Goal: Task Accomplishment & Management: Complete application form

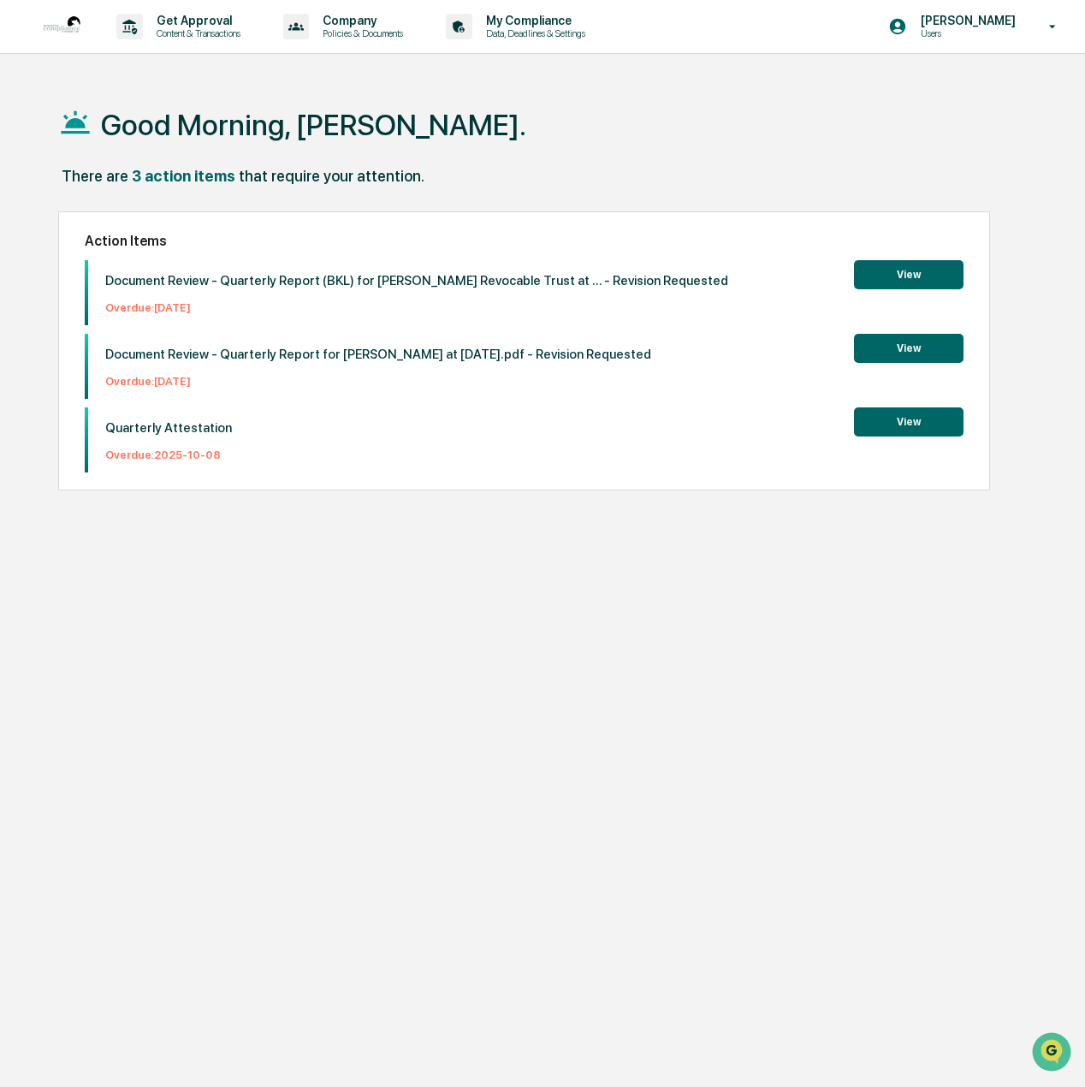
click at [945, 437] on div "Quarterly Attestation Overdue: [DATE] View" at bounding box center [524, 439] width 879 height 65
click at [926, 430] on button "View" at bounding box center [909, 421] width 110 height 29
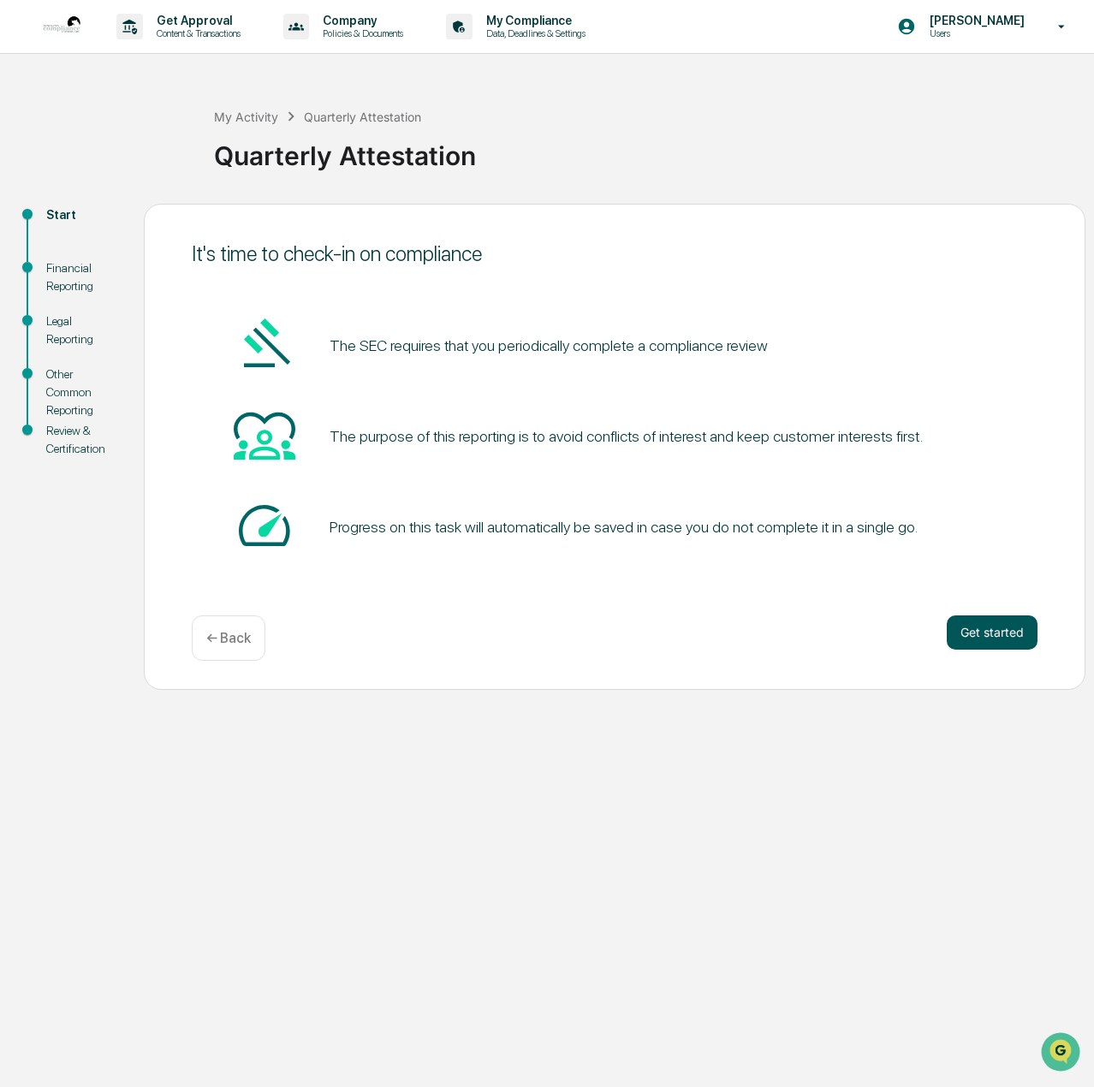
click at [1000, 628] on button "Get started" at bounding box center [992, 632] width 91 height 34
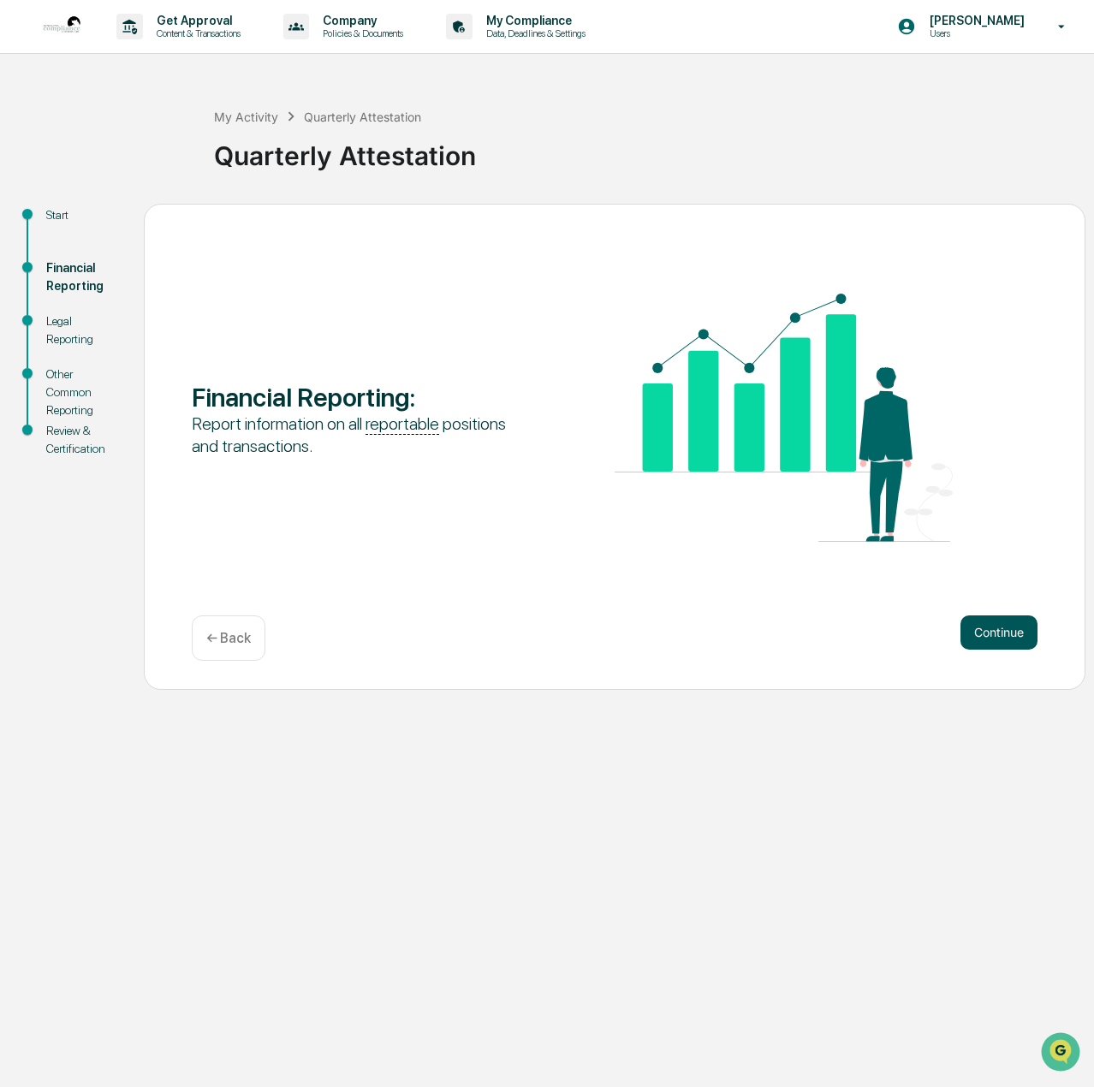
click at [1001, 627] on button "Continue" at bounding box center [998, 632] width 77 height 34
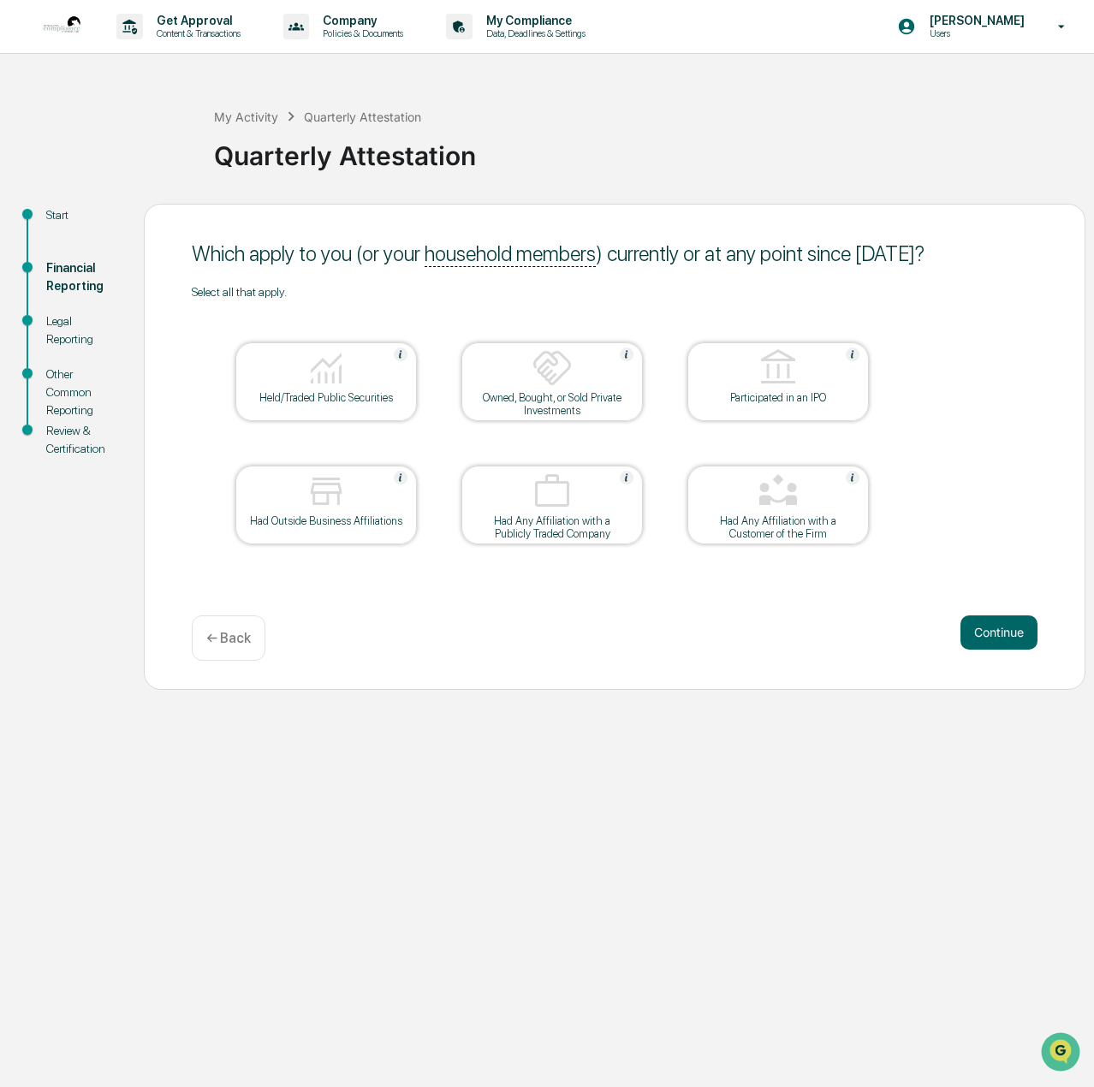
click at [1001, 627] on button "Continue" at bounding box center [998, 632] width 77 height 34
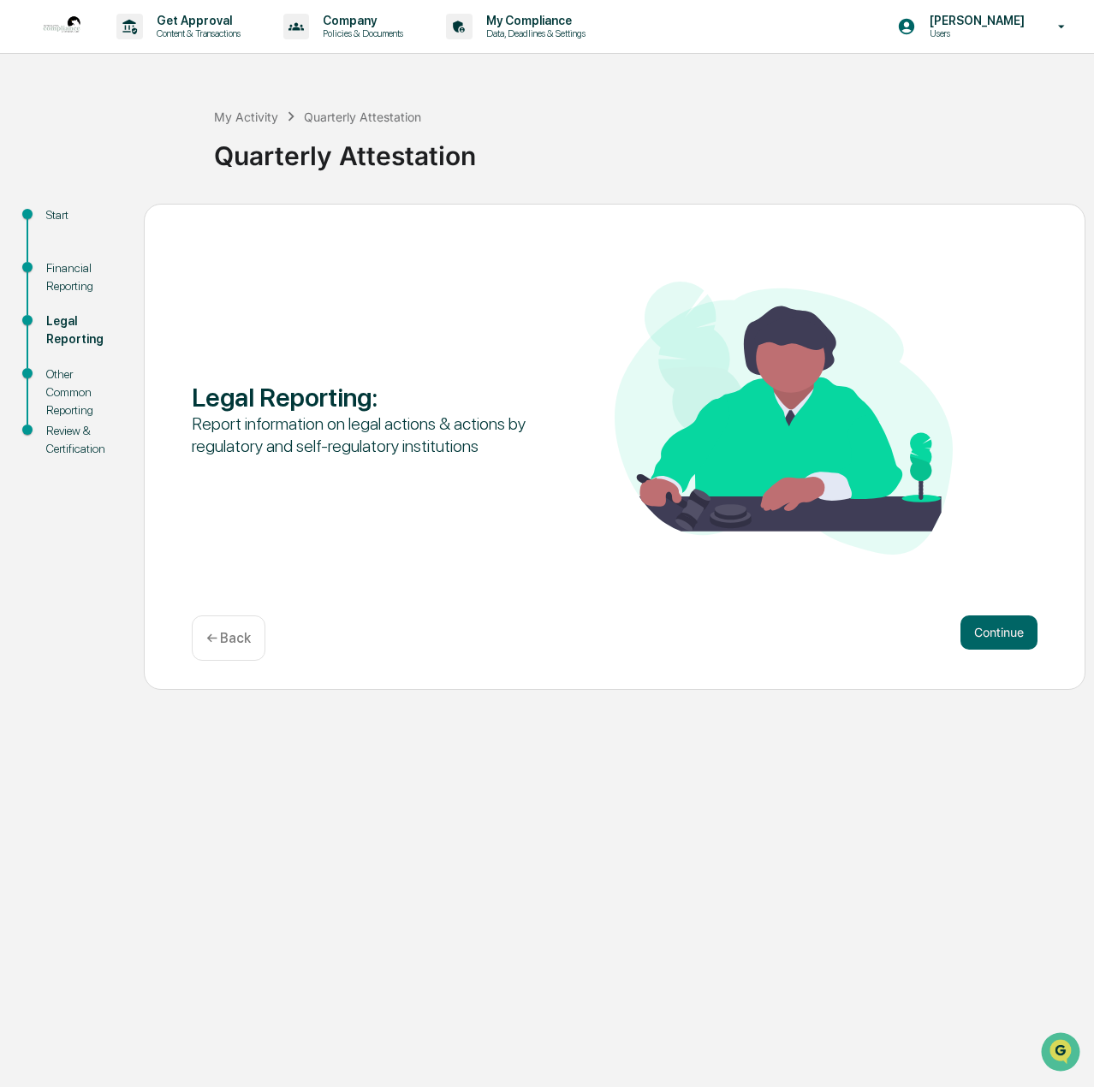
click at [1001, 627] on button "Continue" at bounding box center [998, 632] width 77 height 34
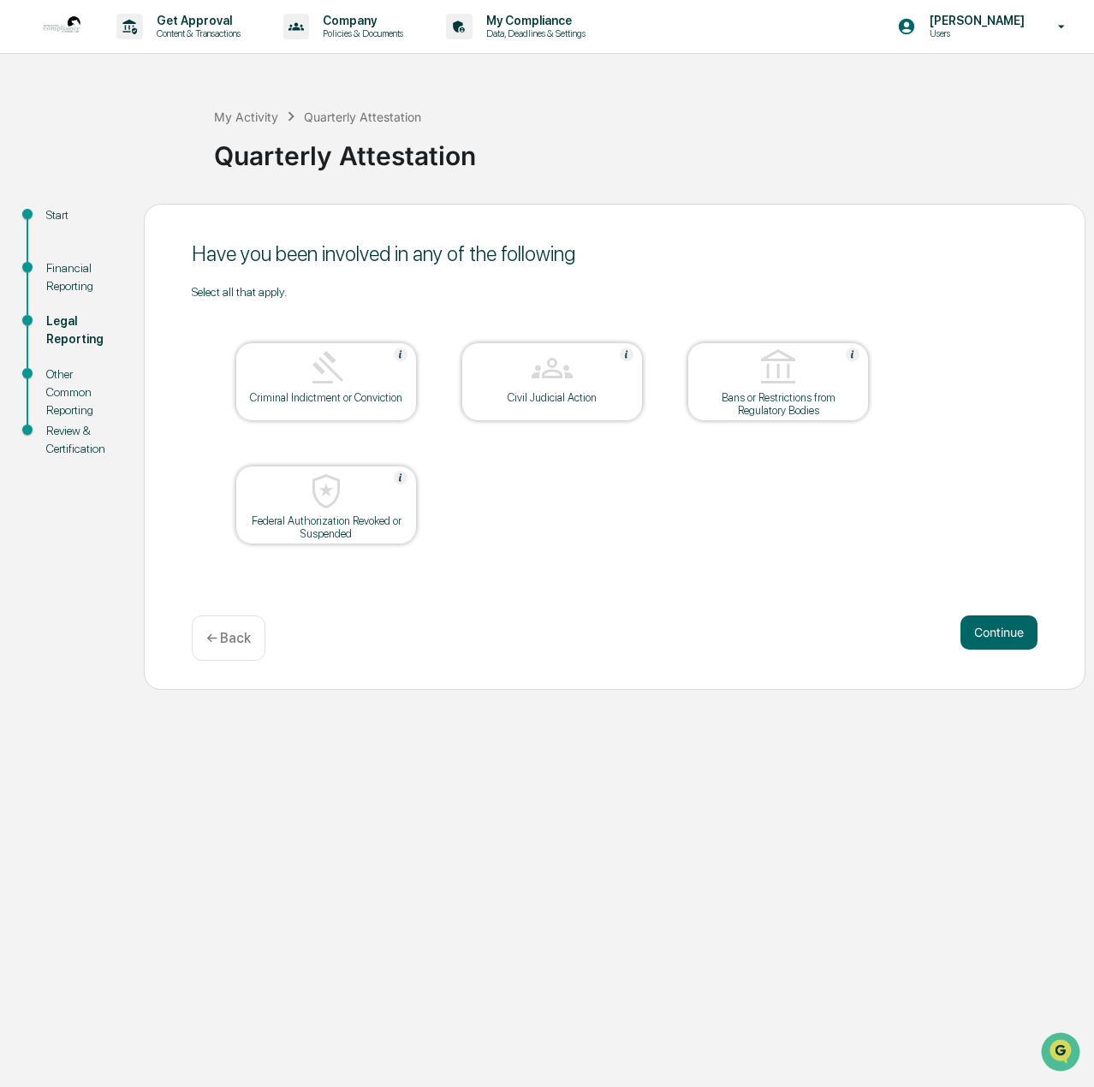
click at [1001, 627] on button "Continue" at bounding box center [998, 632] width 77 height 34
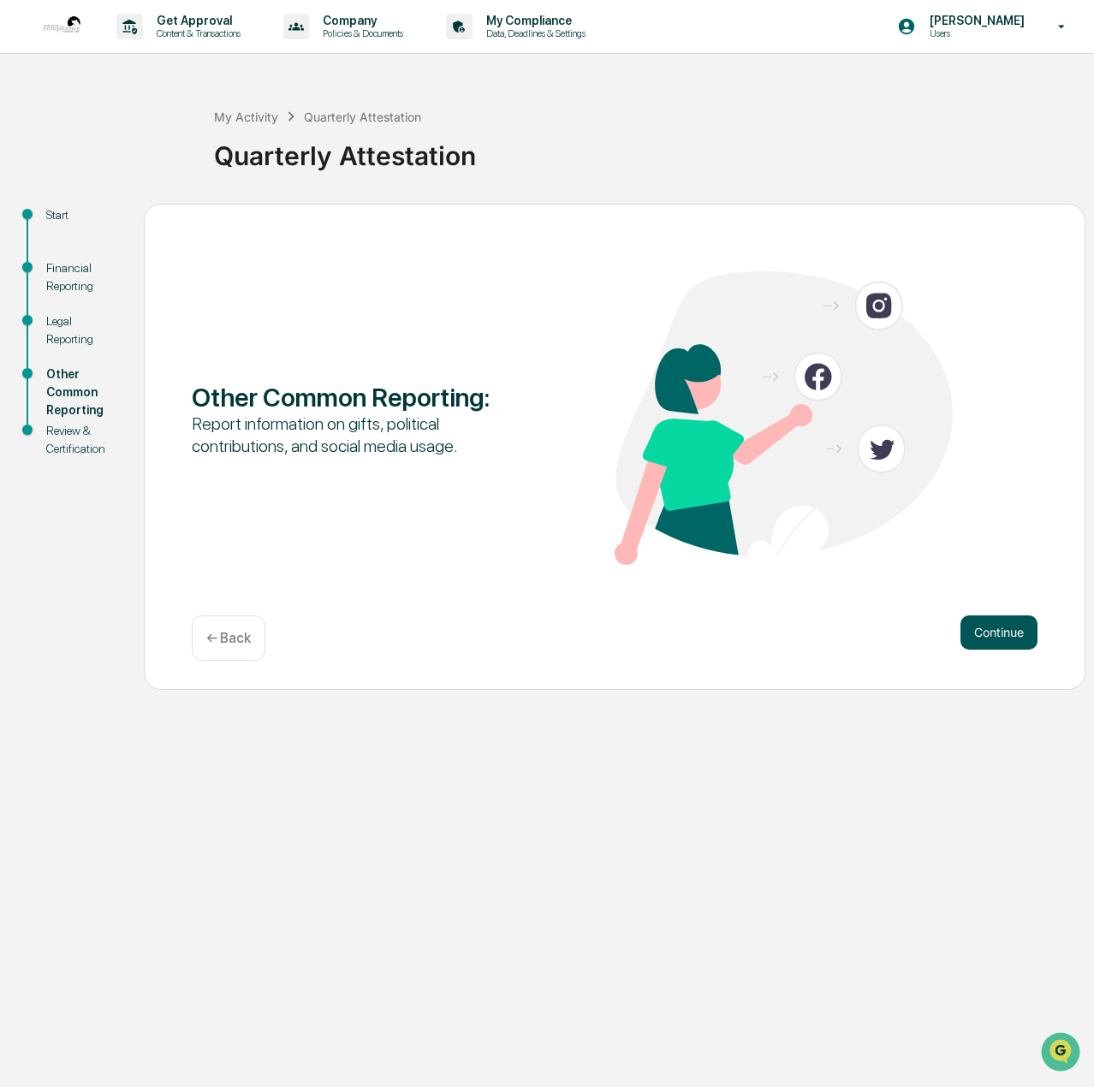
click at [1001, 627] on button "Continue" at bounding box center [998, 632] width 77 height 34
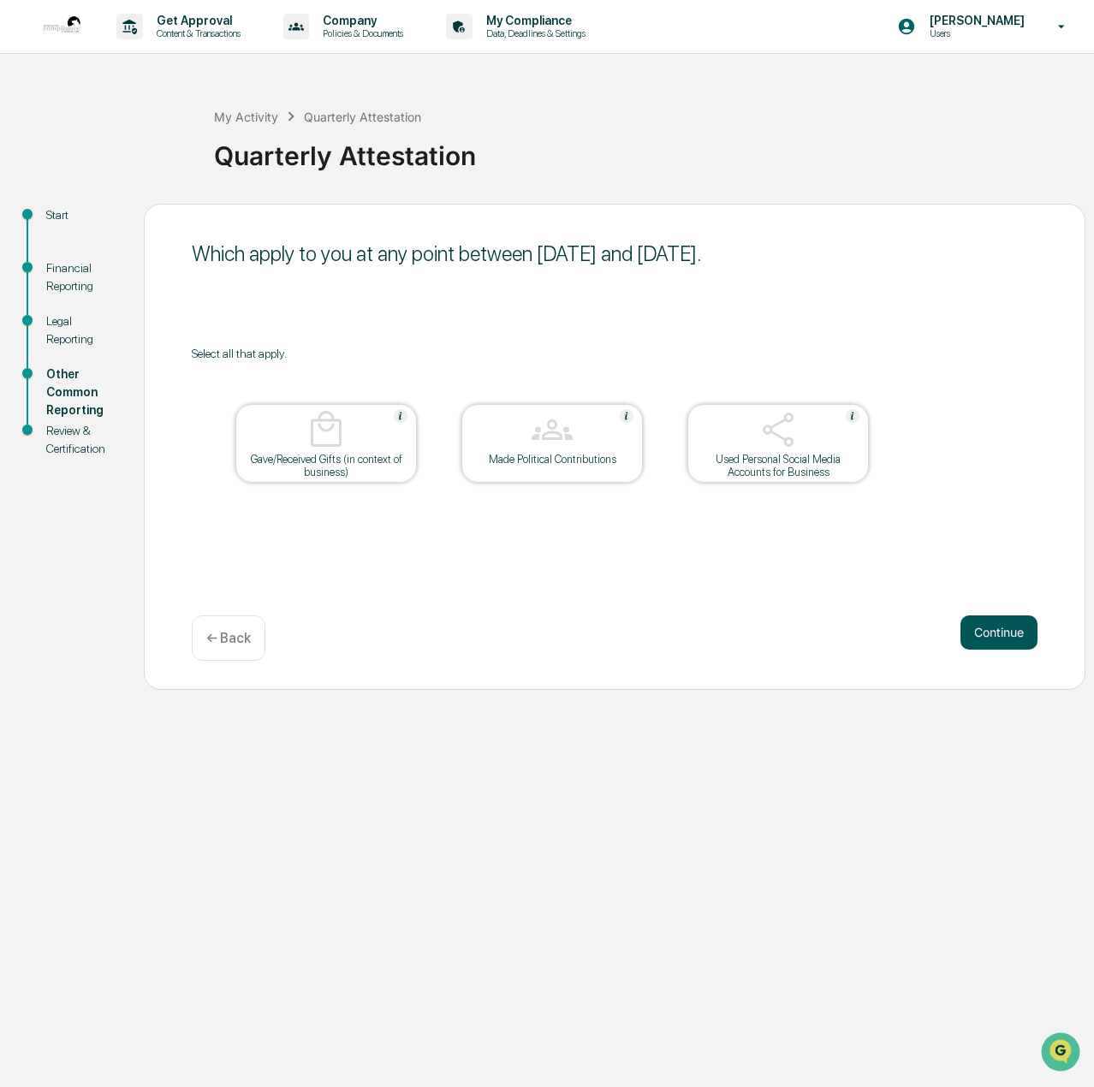
click at [1012, 623] on button "Continue" at bounding box center [998, 632] width 77 height 34
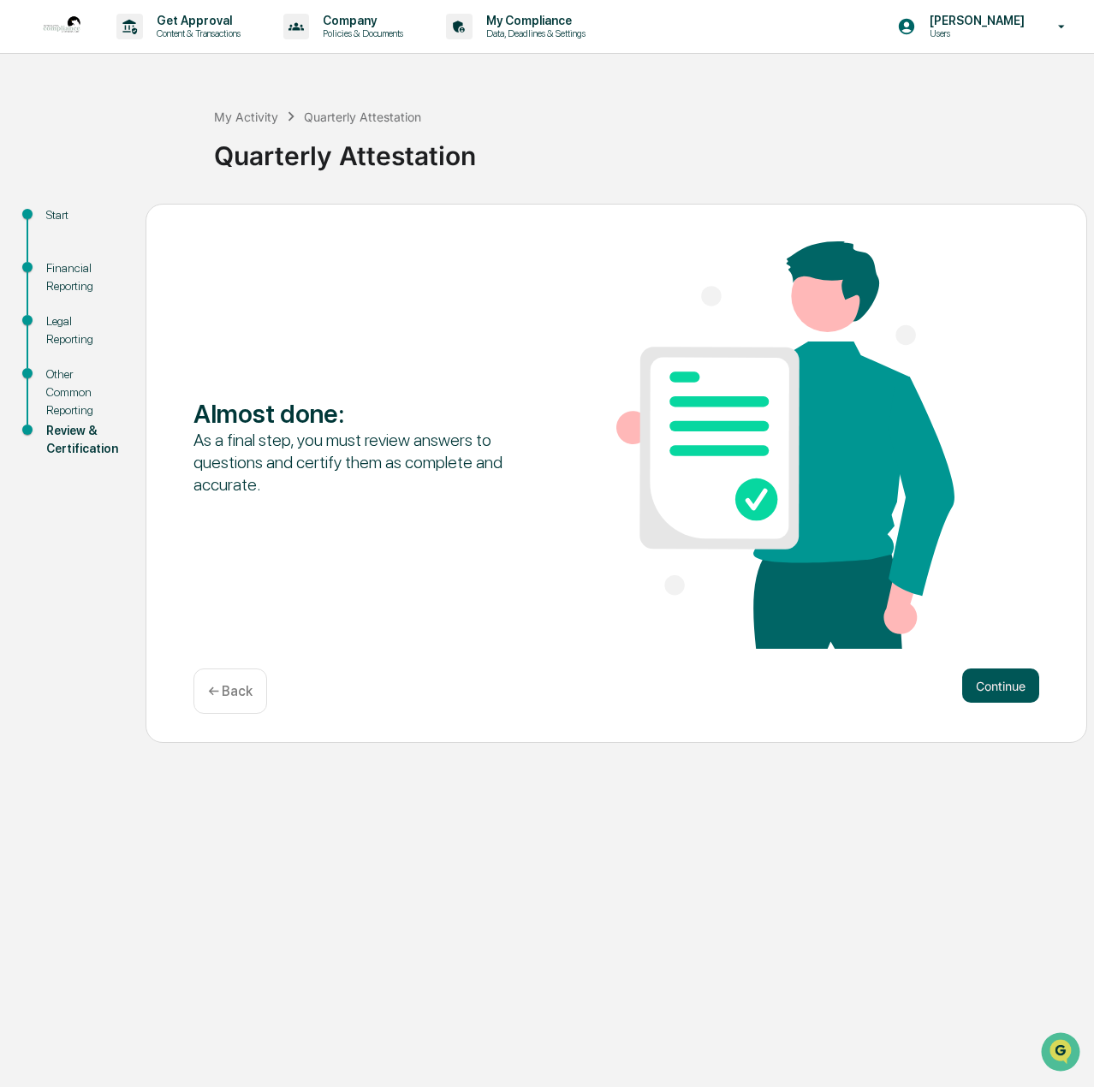
click at [1006, 682] on button "Continue" at bounding box center [1000, 685] width 77 height 34
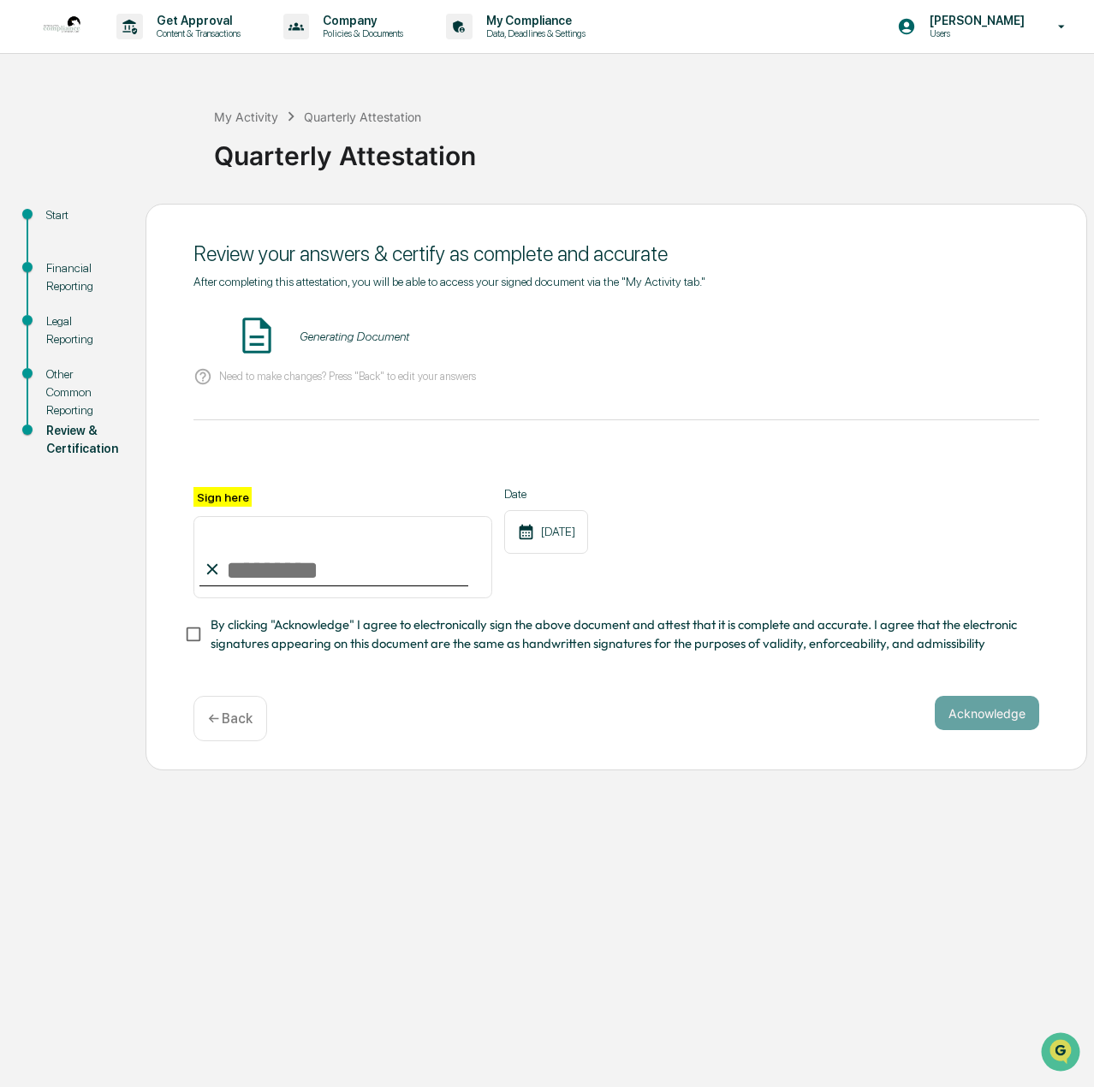
click at [229, 581] on input "Sign here" at bounding box center [342, 557] width 299 height 82
type input "**********"
click at [797, 763] on div "**********" at bounding box center [616, 487] width 941 height 567
click at [235, 631] on span "By clicking "Acknowledge" I agree to electronically sign the above document and…" at bounding box center [618, 634] width 815 height 39
click at [987, 708] on button "Acknowledge" at bounding box center [987, 713] width 104 height 34
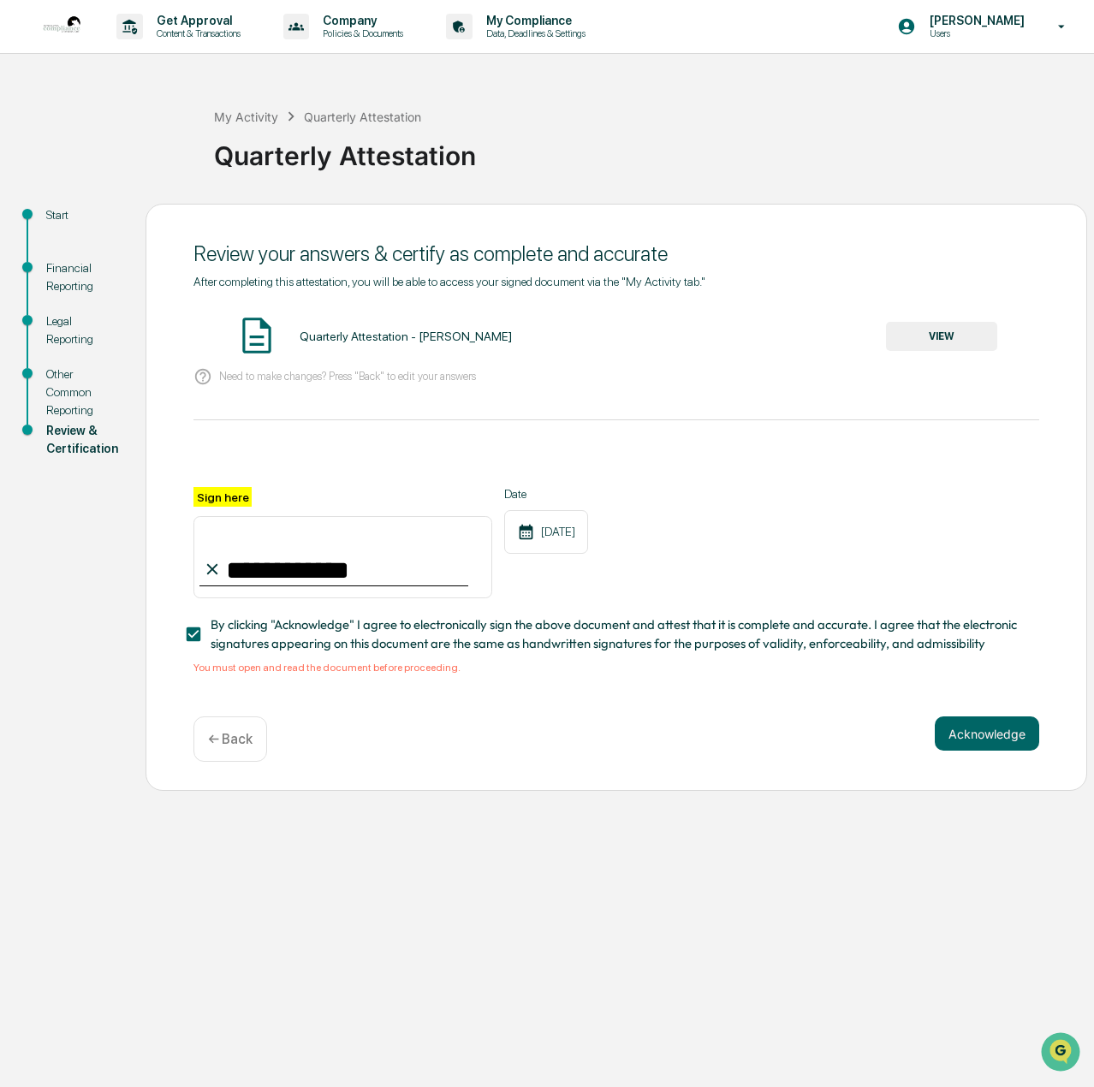
click at [945, 317] on div "Quarterly Attestation - [PERSON_NAME] VIEW" at bounding box center [616, 336] width 846 height 45
click at [948, 334] on button "VIEW" at bounding box center [941, 336] width 111 height 29
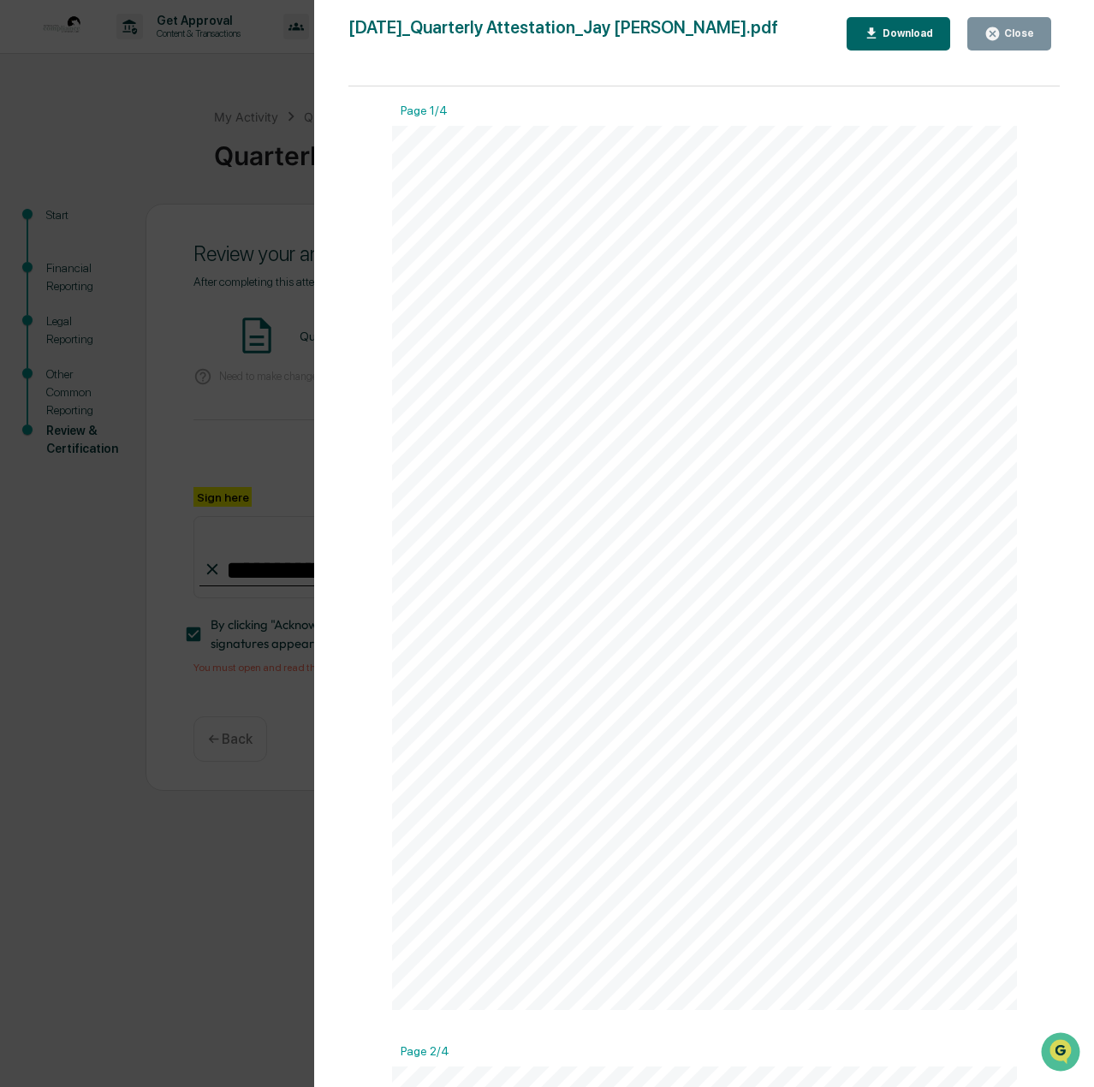
click at [1007, 33] on div "Close" at bounding box center [1017, 33] width 33 height 12
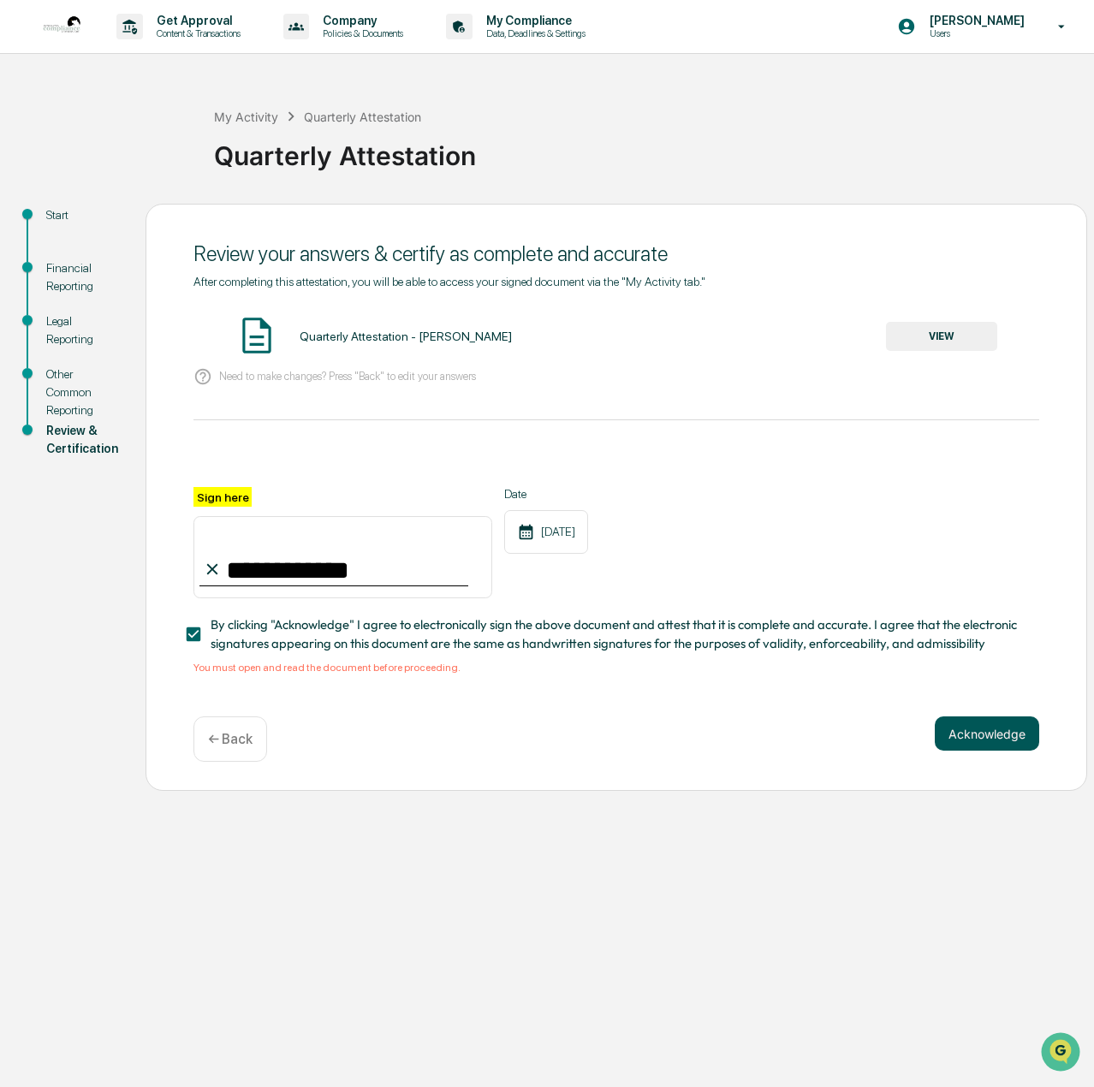
click at [1010, 739] on button "Acknowledge" at bounding box center [987, 733] width 104 height 34
